Goal: Use online tool/utility: Utilize a website feature to perform a specific function

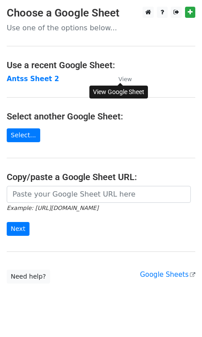
click at [126, 79] on small "View" at bounding box center [124, 79] width 13 height 7
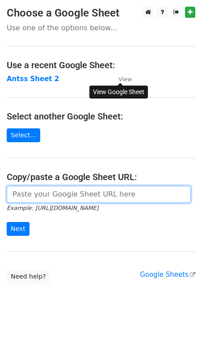
click at [67, 195] on input "url" at bounding box center [99, 194] width 184 height 17
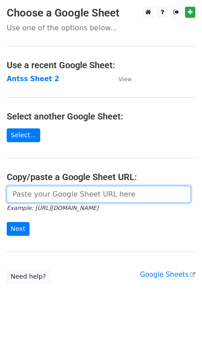
paste input "https://docs.google.com/spreadsheets/d/1w07WG8LRW09PKo7gAjCgAXGkXTWQRI7DGtd_Ma0…"
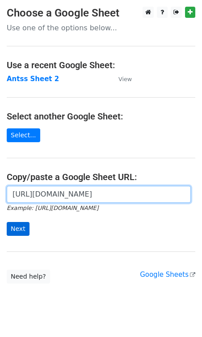
type input "https://docs.google.com/spreadsheets/d/1w07WG8LRW09PKo7gAjCgAXGkXTWQRI7DGtd_Ma0…"
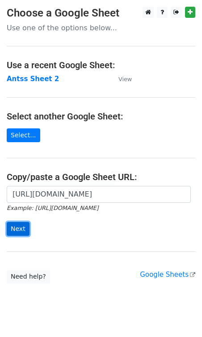
scroll to position [0, 0]
click at [20, 227] on input "Next" at bounding box center [18, 229] width 23 height 14
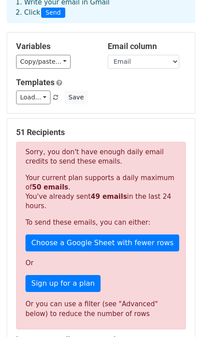
scroll to position [55, 0]
